Goal: Task Accomplishment & Management: Use online tool/utility

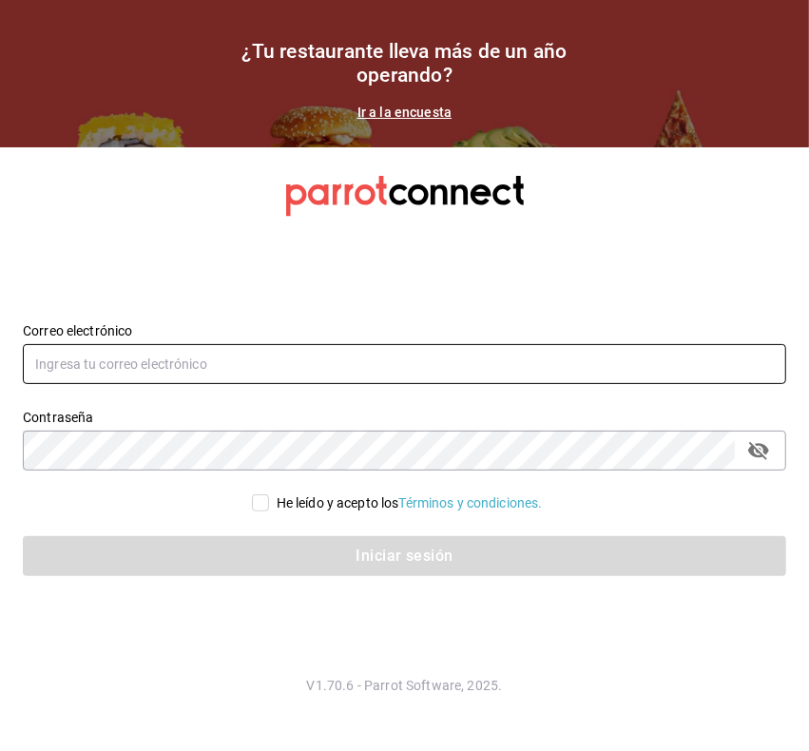
type input "[PERSON_NAME][EMAIL_ADDRESS][DOMAIN_NAME]"
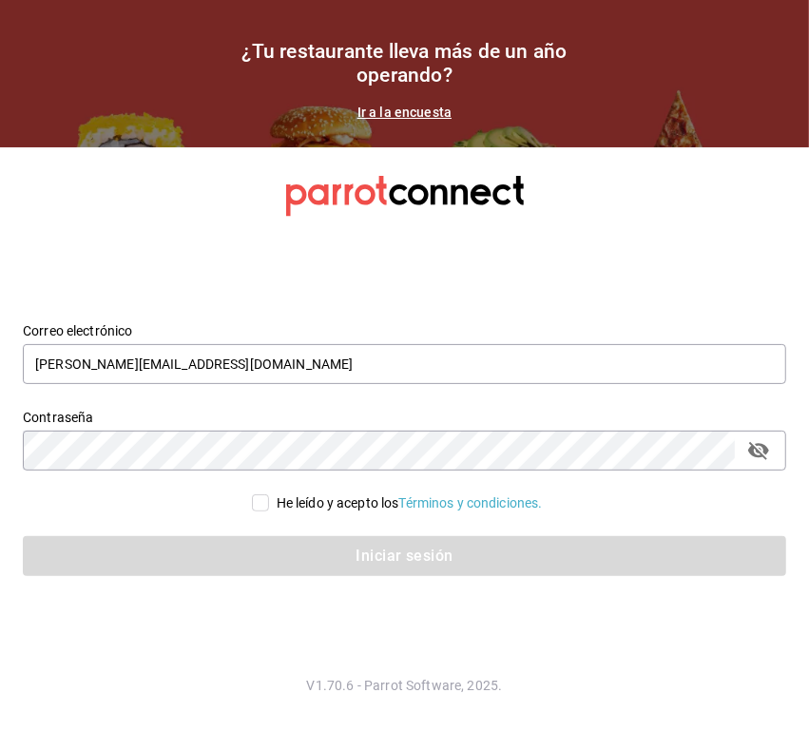
click at [269, 502] on span "He leído y acepto los Términos y condiciones." at bounding box center [406, 504] width 274 height 20
click at [267, 502] on input "He leído y acepto los Términos y condiciones." at bounding box center [260, 503] width 17 height 17
checkbox input "true"
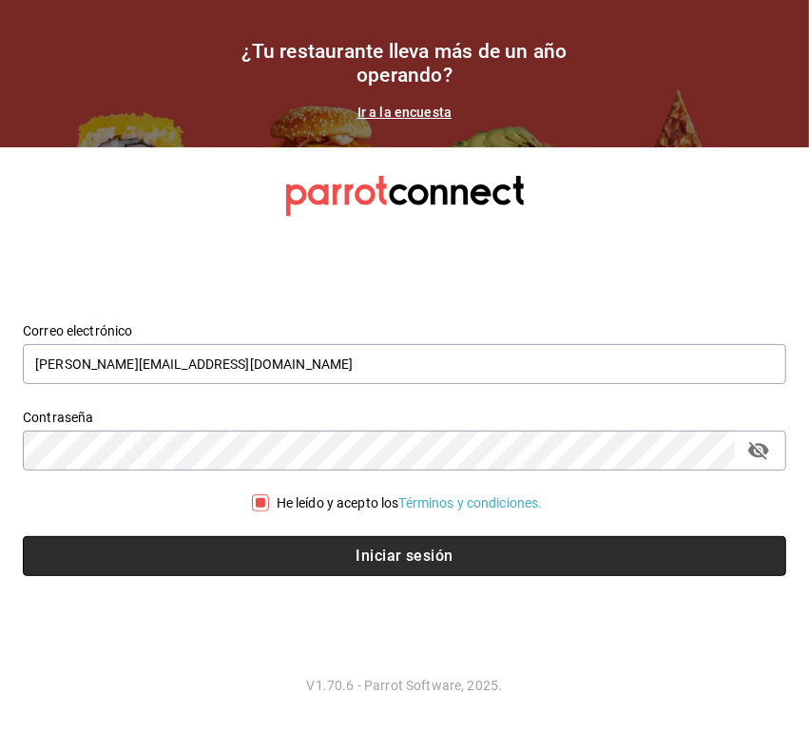
click at [321, 543] on button "Iniciar sesión" at bounding box center [405, 556] width 764 height 40
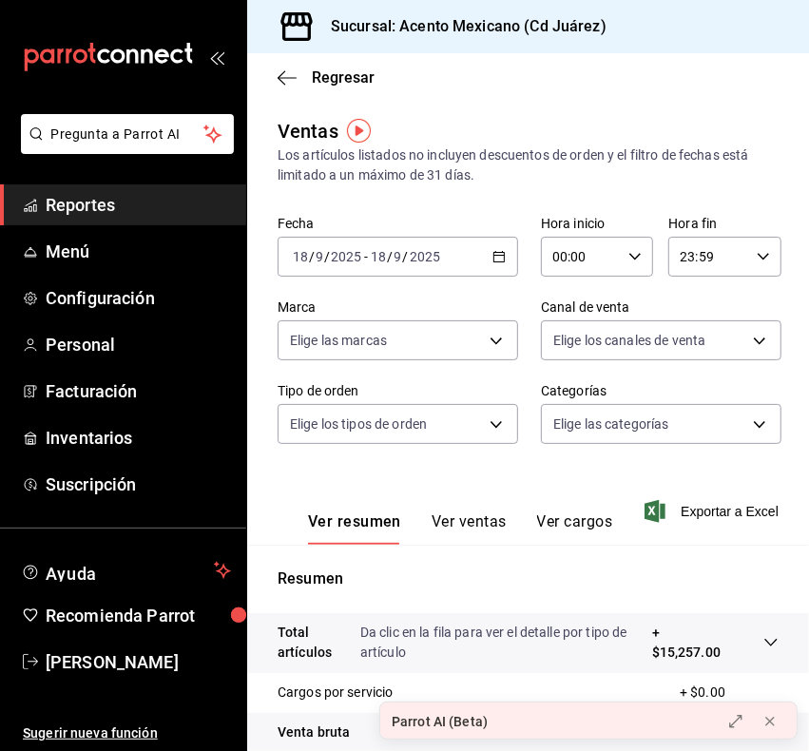
click at [155, 187] on link "Reportes" at bounding box center [123, 205] width 246 height 41
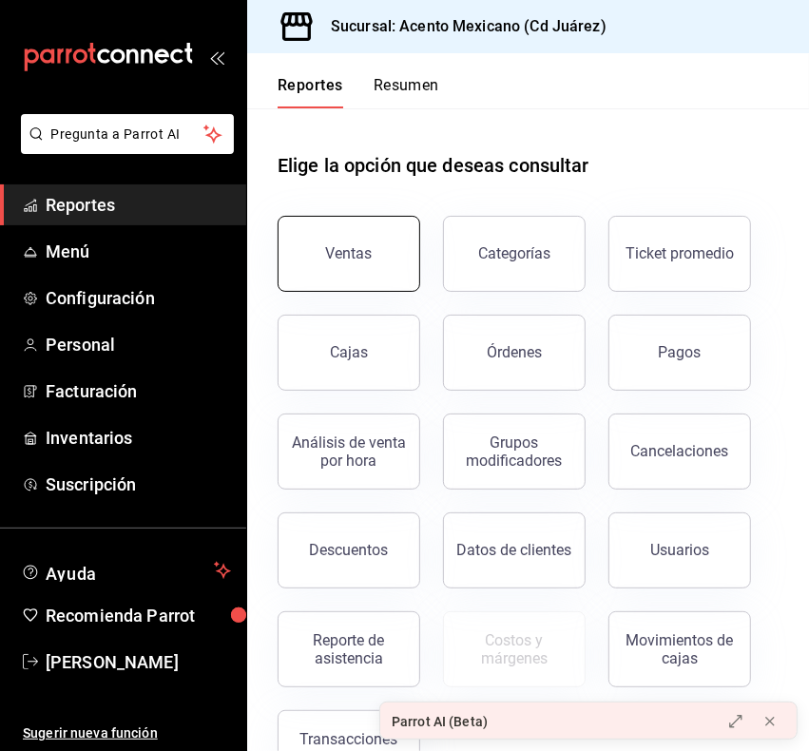
click at [355, 231] on button "Ventas" at bounding box center [349, 254] width 143 height 76
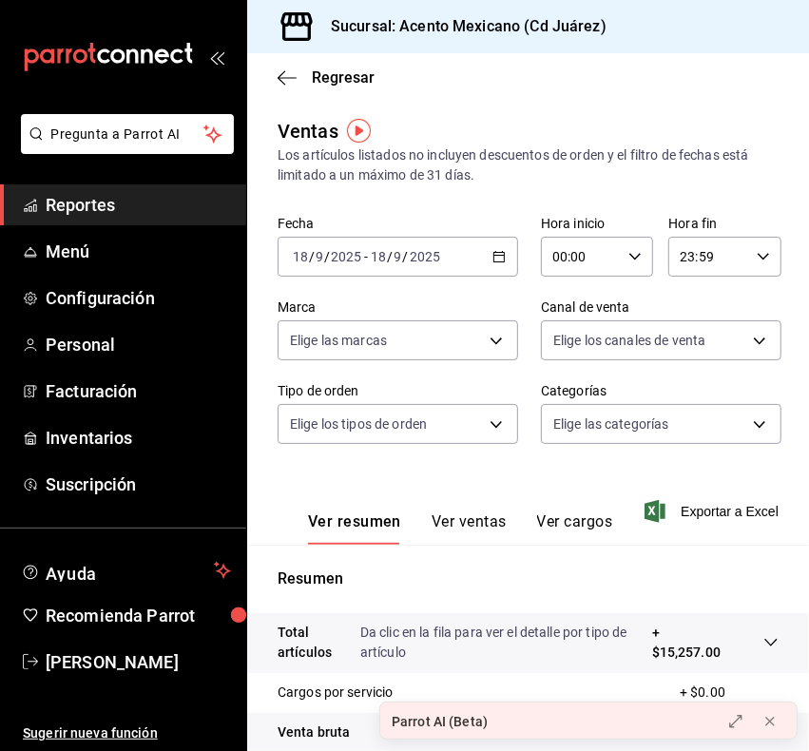
click at [493, 250] on icon "button" at bounding box center [499, 256] width 13 height 13
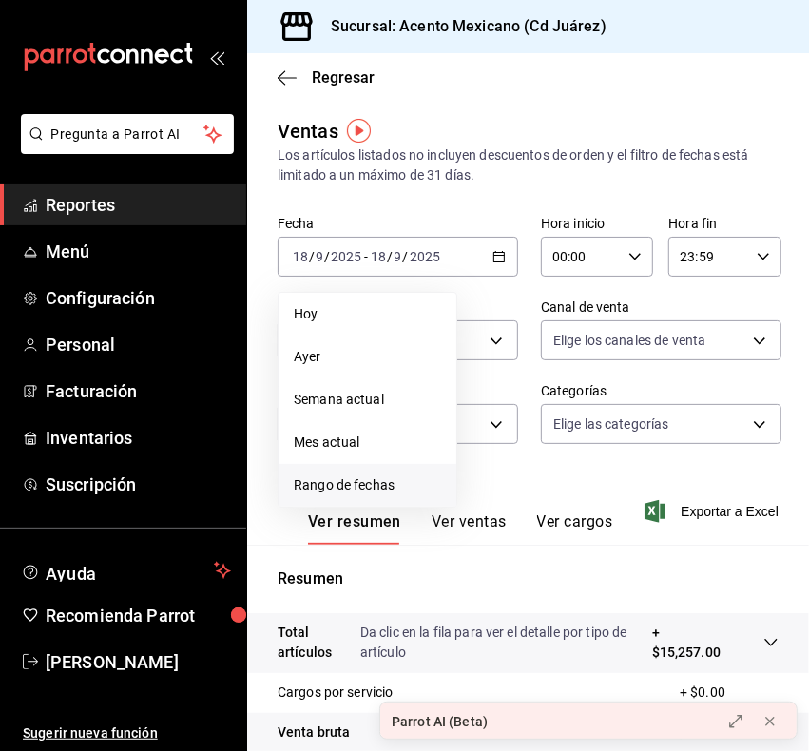
click at [334, 481] on span "Rango de fechas" at bounding box center [367, 486] width 147 height 20
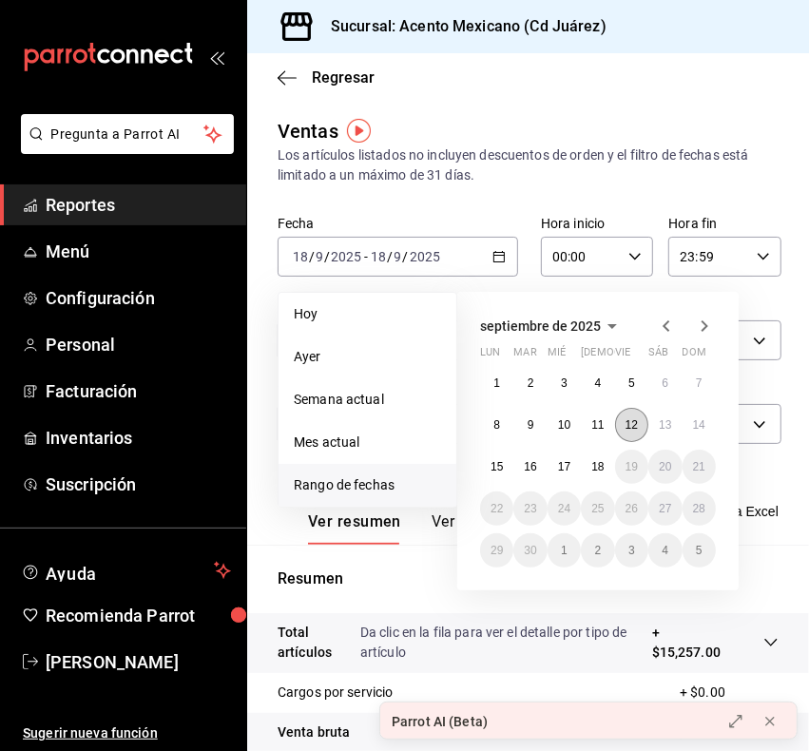
click at [625, 430] on button "12" at bounding box center [631, 425] width 33 height 34
click at [506, 468] on button "15" at bounding box center [496, 467] width 33 height 34
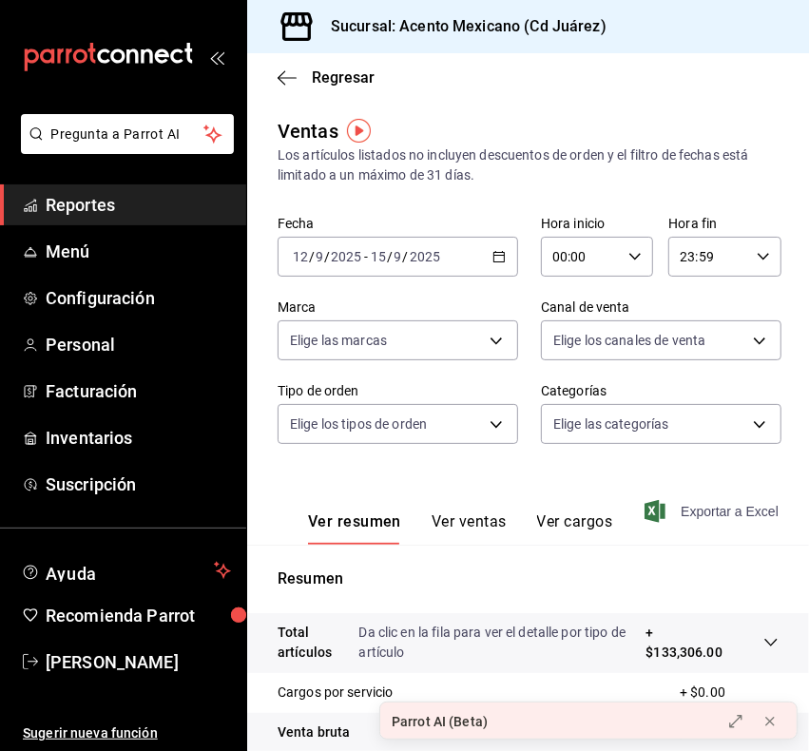
click at [658, 515] on span "Exportar a Excel" at bounding box center [714, 511] width 130 height 23
